Goal: Complete application form: Complete application form

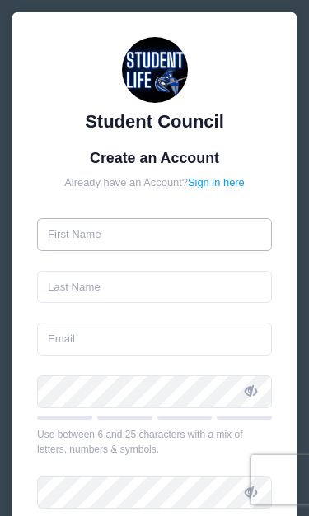
click at [179, 249] on input "text" at bounding box center [154, 234] width 234 height 33
click at [211, 235] on input "text" at bounding box center [154, 234] width 234 height 33
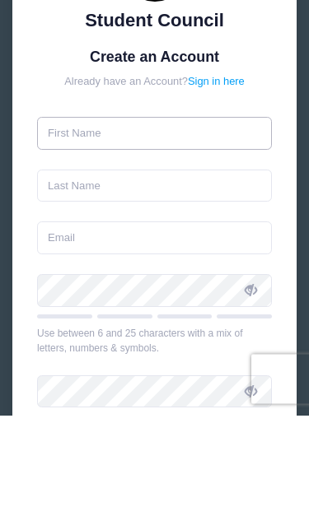
type input "[EMAIL_ADDRESS][DOMAIN_NAME]"
type input "[PERSON_NAME]"
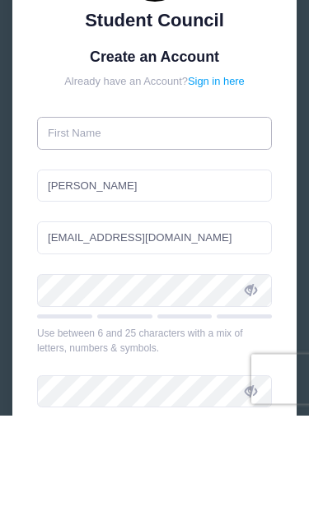
type input "lindsey"
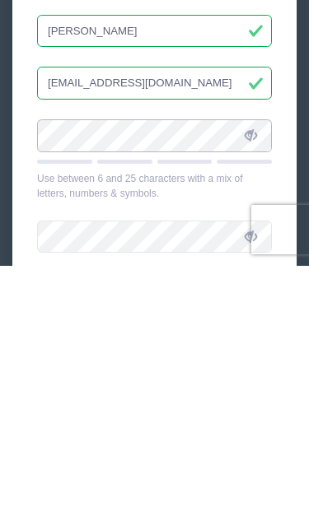
scroll to position [26, 0]
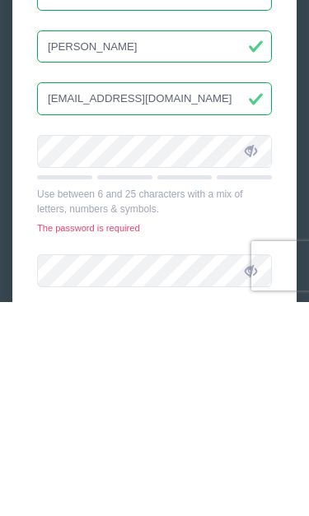
click at [93, 296] on input "beautymethodaz@gmail.com" at bounding box center [154, 312] width 234 height 33
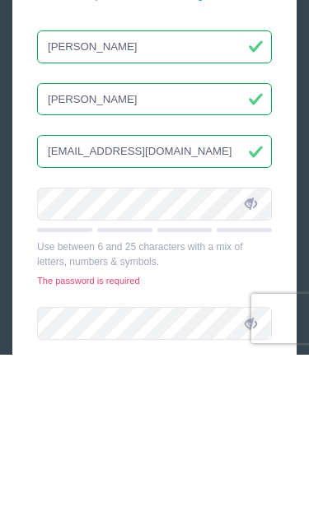
click at [92, 244] on input "athey" at bounding box center [154, 260] width 234 height 33
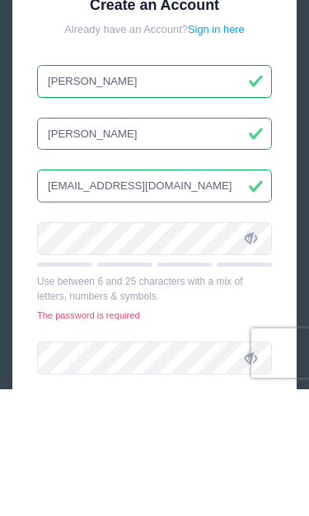
click at [119, 296] on input "beautymethodaz@gmail.com" at bounding box center [154, 312] width 234 height 33
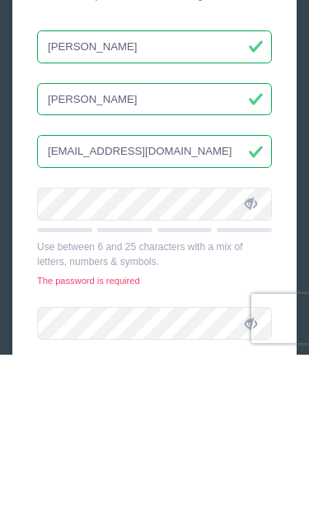
click at [120, 296] on input "beautymethodaz@gmail.com" at bounding box center [154, 312] width 234 height 33
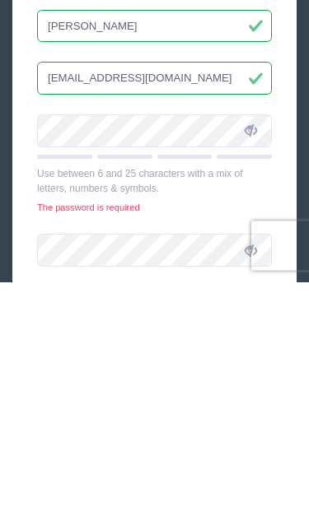
scroll to position [53, 0]
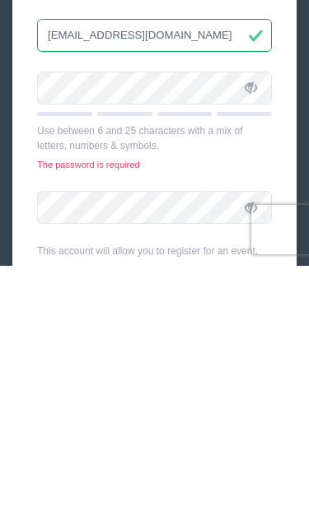
type input "Lindseymarieathey@gmail.com"
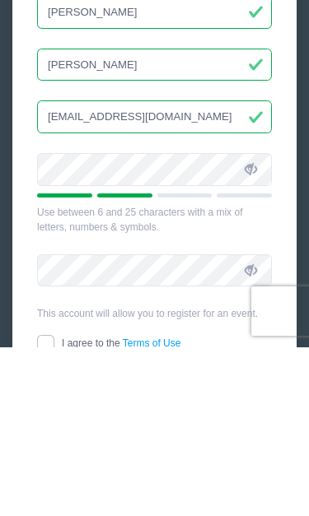
scroll to position [173, 0]
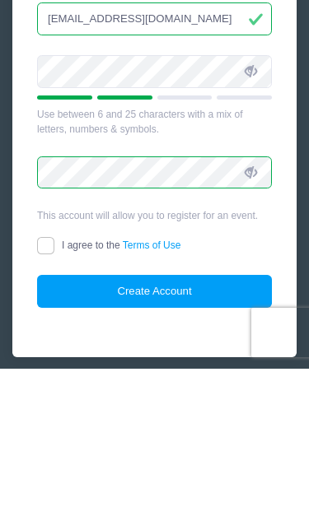
click at [37, 384] on input "I agree to the Terms of Use" at bounding box center [45, 392] width 17 height 17
checkbox input "true"
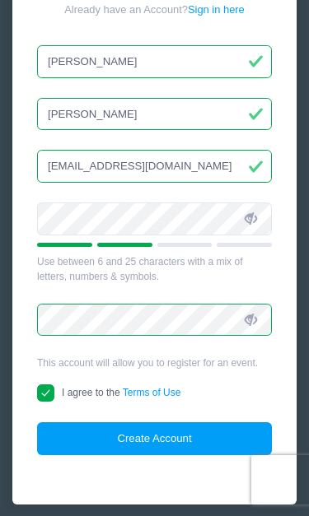
click at [216, 434] on button "Create Account" at bounding box center [154, 438] width 234 height 33
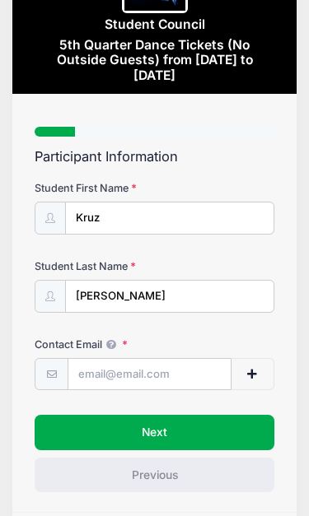
scroll to position [100, 0]
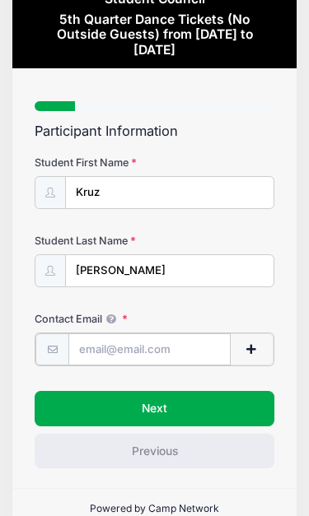
click at [160, 333] on input "Contact Email" at bounding box center [149, 349] width 162 height 33
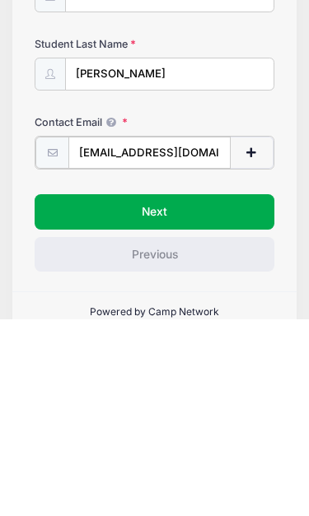
type input "[EMAIL_ADDRESS][DOMAIN_NAME]"
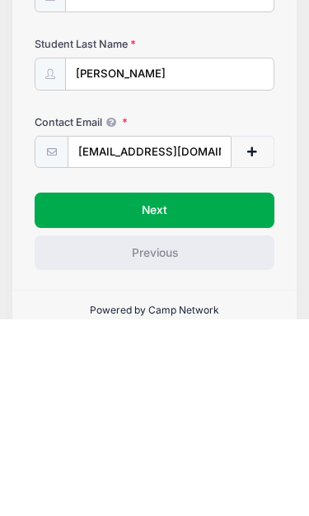
click at [245, 389] on button "Next" at bounding box center [154, 406] width 239 height 35
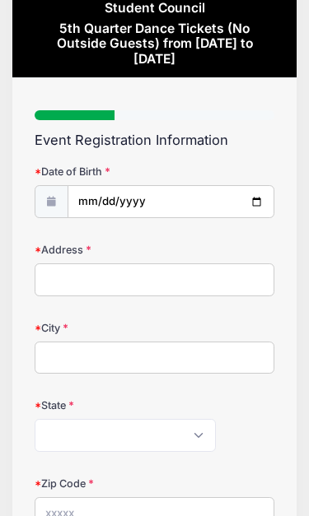
scroll to position [93, 0]
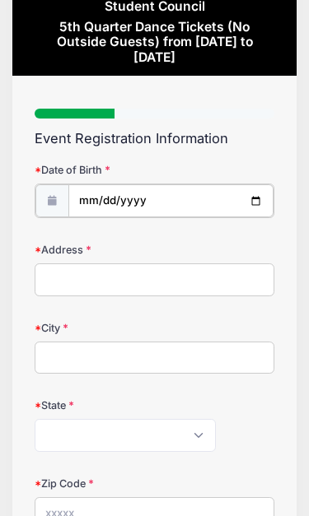
click at [225, 187] on input "date" at bounding box center [170, 200] width 205 height 33
click at [220, 184] on input "[DATE]" at bounding box center [170, 200] width 205 height 33
click at [230, 188] on input "[DATE]" at bounding box center [170, 200] width 205 height 33
click at [109, 185] on input "[DATE]" at bounding box center [170, 200] width 205 height 33
type input "[DATE]"
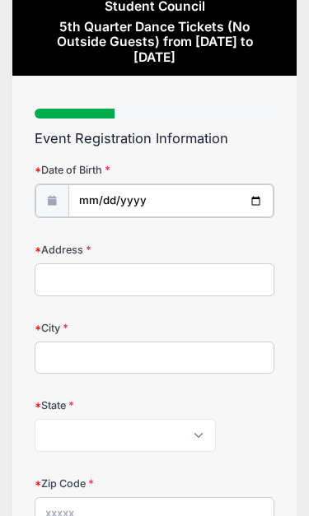
click at [195, 189] on input "[DATE]" at bounding box center [170, 200] width 205 height 33
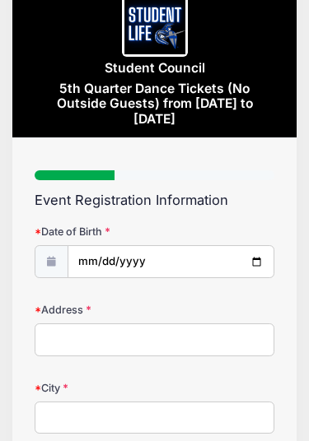
scroll to position [0, 0]
